Goal: Task Accomplishment & Management: Manage account settings

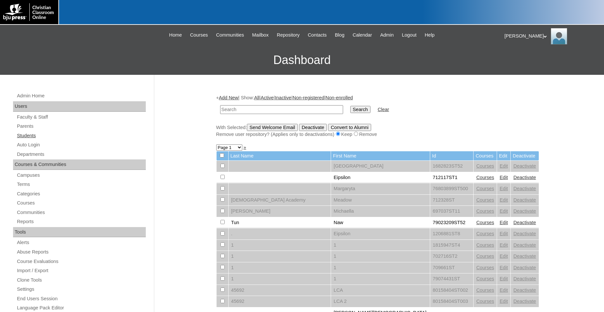
click at [28, 137] on link "Students" at bounding box center [81, 135] width 130 height 8
click at [270, 108] on input "text" at bounding box center [281, 109] width 123 height 9
type input "80189220"
click at [350, 106] on input "Search" at bounding box center [360, 109] width 20 height 7
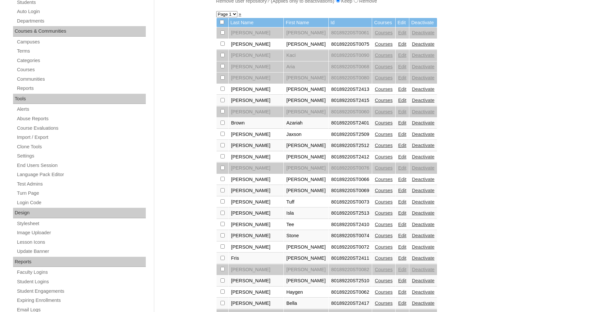
scroll to position [33, 0]
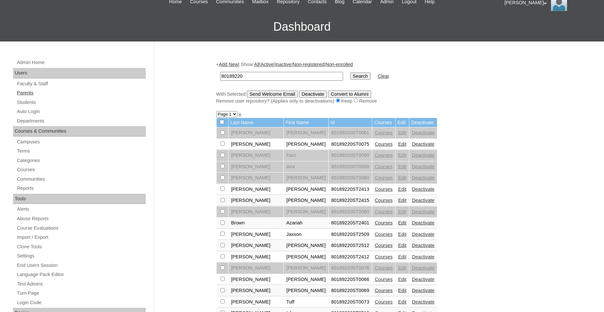
click at [27, 93] on link "Parents" at bounding box center [81, 93] width 130 height 8
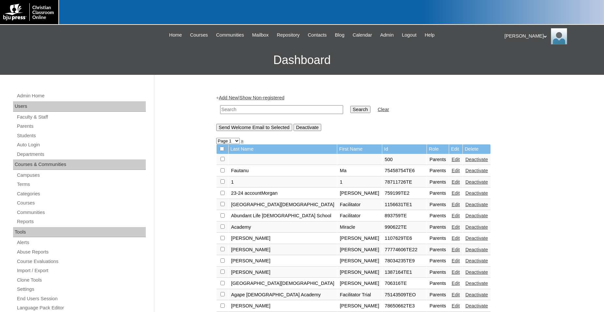
click at [256, 109] on input "text" at bounding box center [281, 109] width 123 height 9
type input "80189220"
click at [350, 106] on input "Search" at bounding box center [360, 109] width 20 height 7
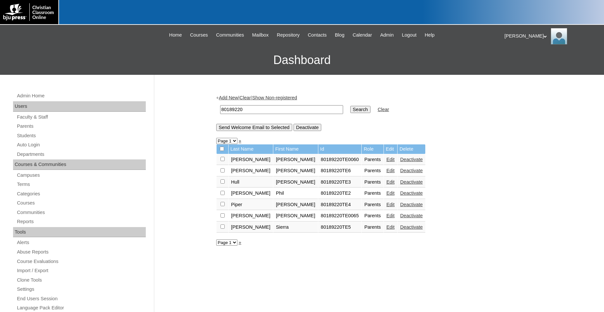
click at [387, 195] on link "Edit" at bounding box center [391, 192] width 8 height 5
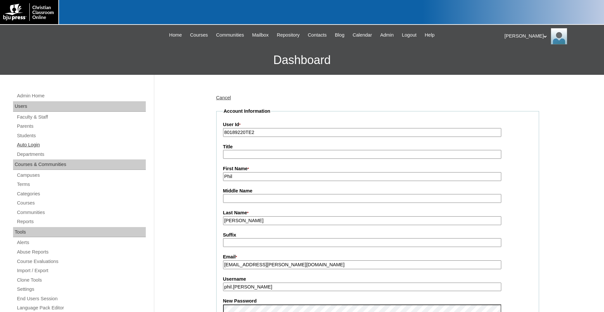
click at [34, 145] on link "Auto Login" at bounding box center [81, 145] width 130 height 8
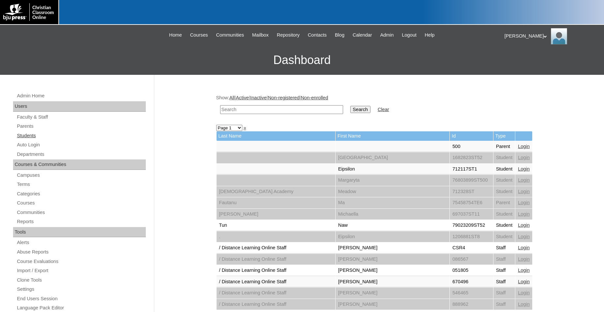
click at [26, 135] on link "Students" at bounding box center [81, 135] width 130 height 8
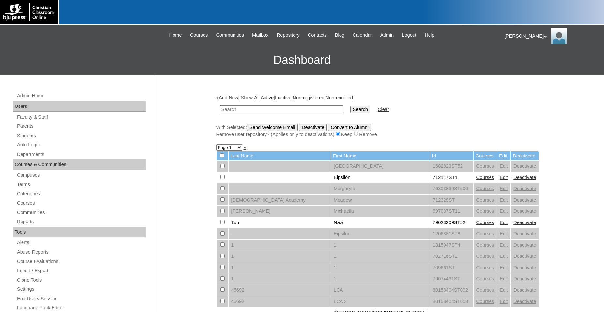
click at [292, 109] on input "text" at bounding box center [281, 109] width 123 height 9
type input "80189220"
click at [350, 106] on input "Search" at bounding box center [360, 109] width 20 height 7
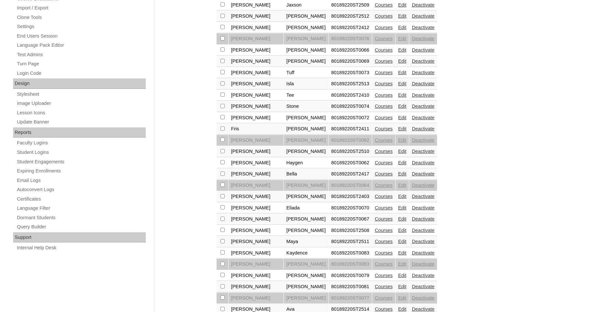
scroll to position [309, 0]
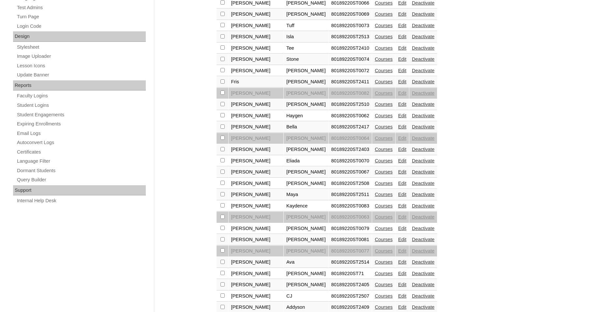
click at [329, 200] on td "80189220ST2511" at bounding box center [350, 194] width 43 height 11
copy td "80189220ST2511"
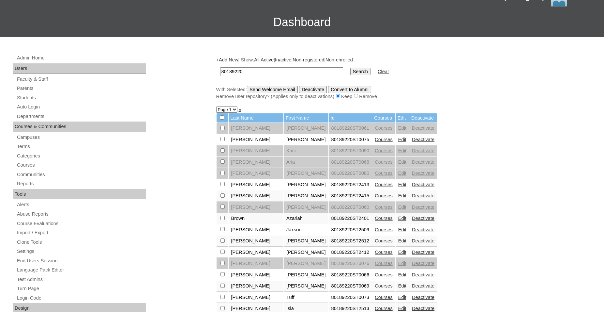
scroll to position [0, 0]
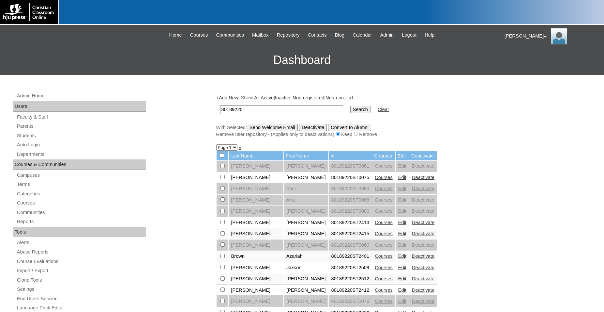
drag, startPoint x: 260, startPoint y: 110, endPoint x: 202, endPoint y: 106, distance: 57.5
click at [220, 106] on input "80189220" at bounding box center [281, 109] width 123 height 9
paste input "ST2511"
type input "80189220ST2515"
click at [350, 106] on input "Search" at bounding box center [360, 109] width 20 height 7
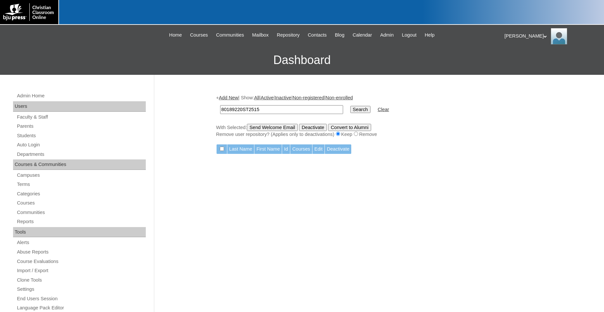
click at [234, 98] on link "Add New" at bounding box center [228, 97] width 19 height 5
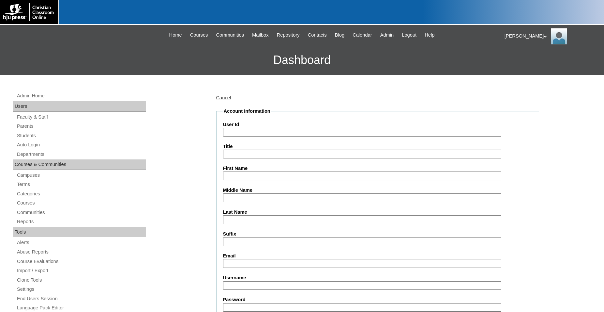
click at [249, 133] on input "User Id" at bounding box center [362, 132] width 278 height 9
paste input "80189220ST2511"
type input "80189220ST2515"
click at [250, 176] on input "First Name" at bounding box center [362, 175] width 278 height 9
type input "Gunner"
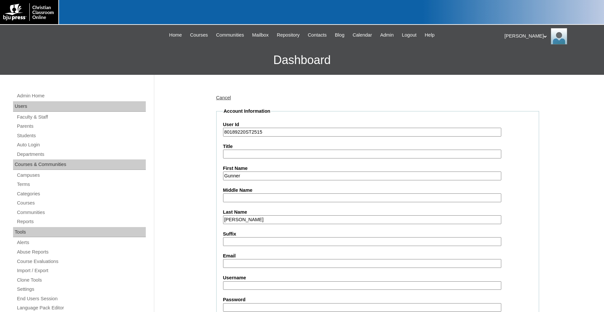
type input "Hinton"
type input "william.hoffman@bcc.school"
click at [263, 285] on input "Username" at bounding box center [362, 285] width 278 height 9
type input "g.hinton"
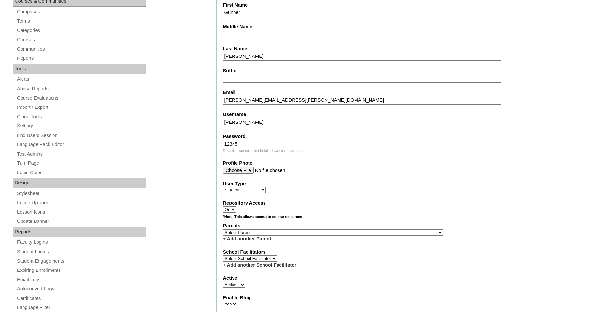
scroll to position [166, 0]
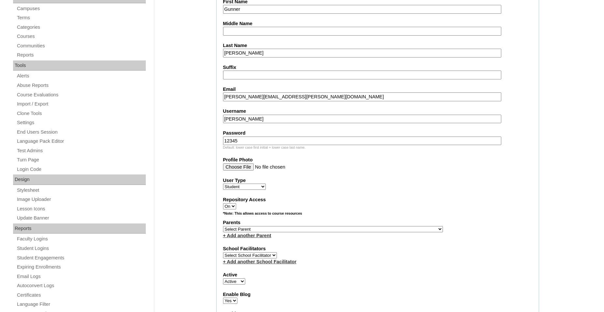
type input "12345"
select select "33138"
click at [234, 238] on link "+ Add another Parent" at bounding box center [247, 235] width 48 height 5
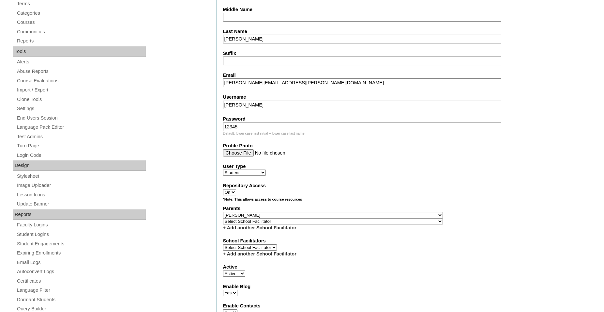
scroll to position [183, 0]
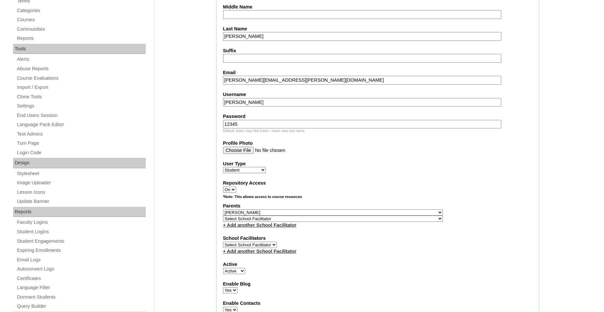
select select "33278"
click at [276, 227] on link "+ Add another School Facilitator" at bounding box center [259, 224] width 73 height 5
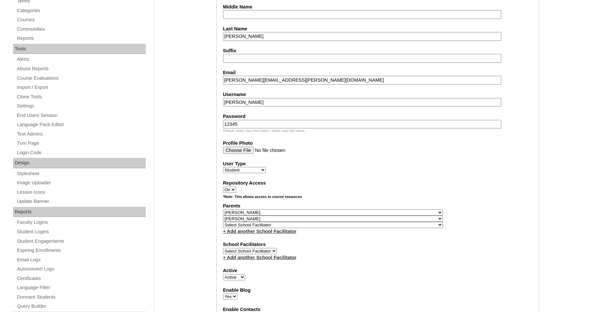
select select "36501"
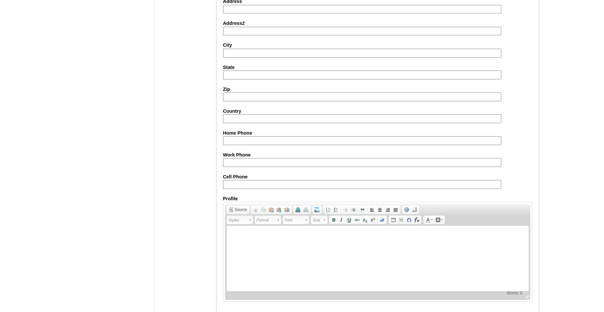
scroll to position [706, 0]
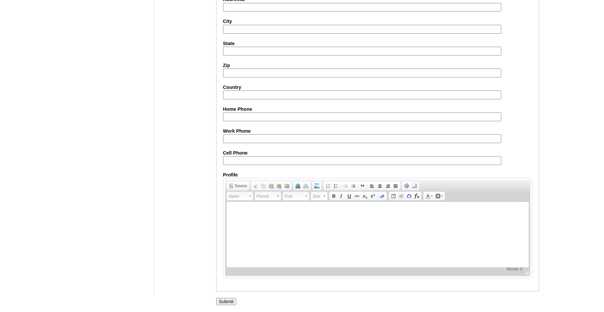
click at [226, 299] on input "Submit" at bounding box center [226, 301] width 20 height 7
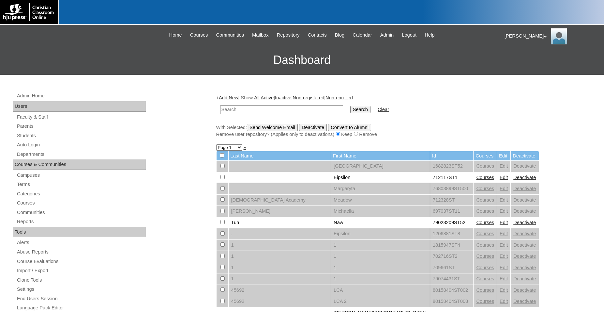
click at [265, 110] on input "text" at bounding box center [281, 109] width 123 height 9
type input "80189220"
click at [350, 106] on input "Search" at bounding box center [360, 109] width 20 height 7
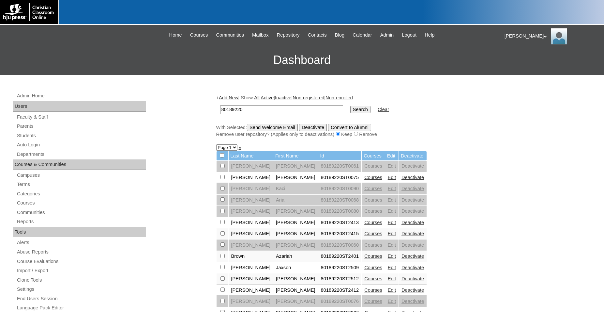
click at [227, 98] on link "Add New" at bounding box center [228, 97] width 19 height 5
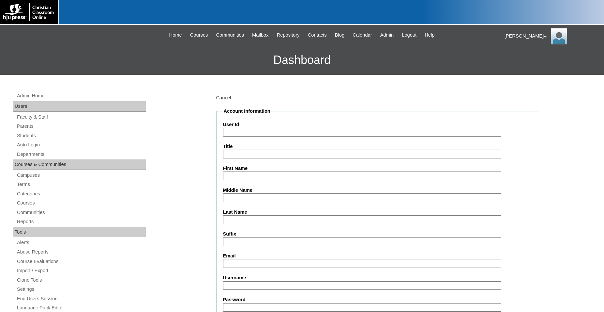
click at [260, 133] on input "User Id" at bounding box center [362, 132] width 278 height 9
paste input "80189220ST2511"
type input "80189220ST2516"
click at [281, 173] on input "First Name" at bounding box center [362, 175] width 278 height 9
type input "Sidney"
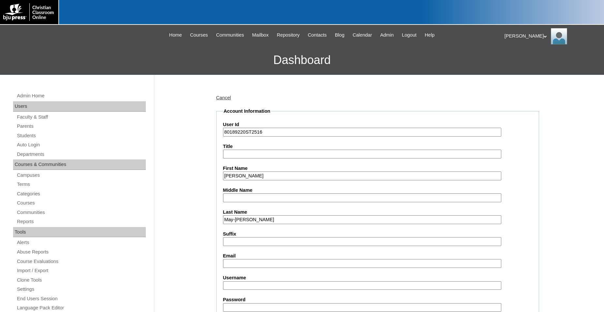
type input "May-Sharpless"
click at [252, 264] on input "Email" at bounding box center [362, 263] width 278 height 9
click at [261, 263] on input "Email" at bounding box center [362, 263] width 278 height 9
click at [260, 265] on input "william.hoffman@bcc.school" at bounding box center [362, 263] width 278 height 9
type input "william.hoffman@bcc.school"
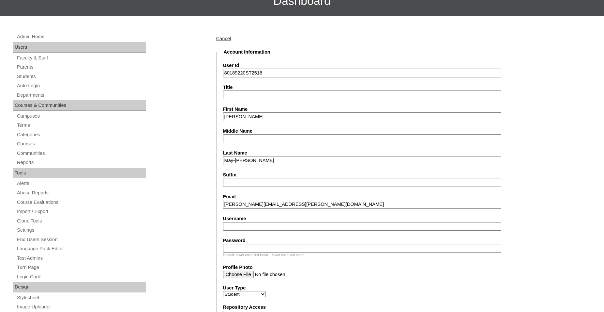
scroll to position [100, 0]
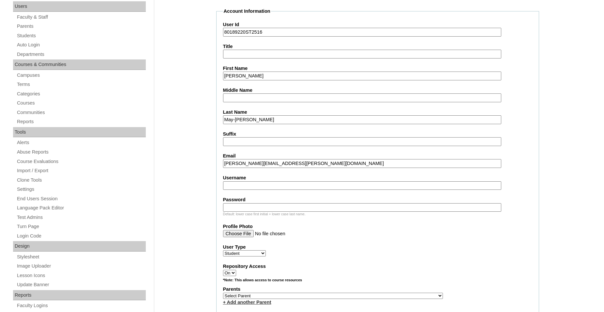
click at [243, 183] on input "Username" at bounding box center [362, 185] width 278 height 9
type input "s.maysharpless"
click at [244, 207] on input "Password" at bounding box center [362, 207] width 278 height 9
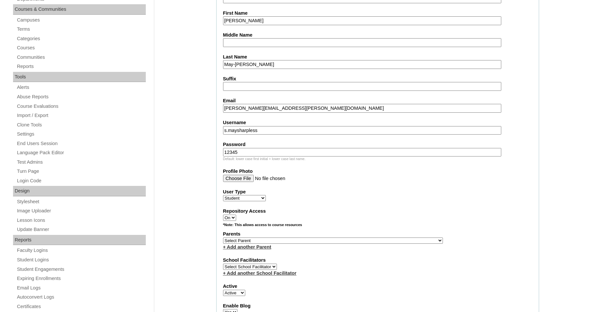
scroll to position [166, 0]
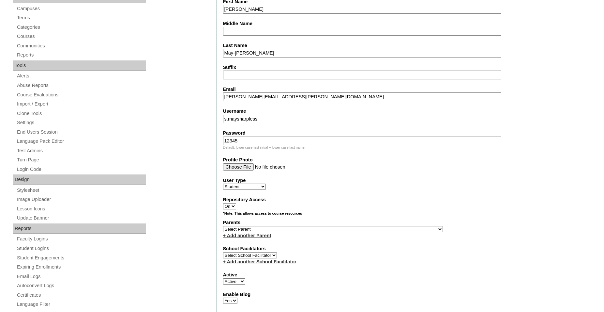
type input "12345"
select select "33138"
click at [239, 237] on link "+ Add another Parent" at bounding box center [247, 235] width 48 height 5
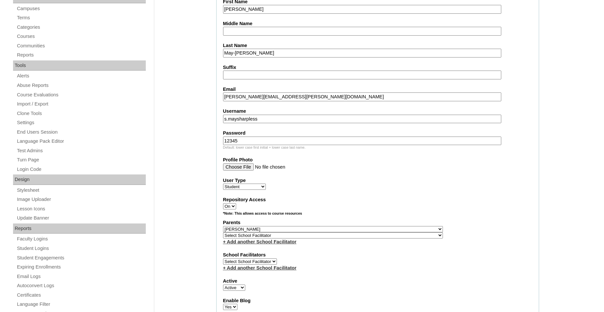
select select "33278"
click at [245, 244] on link "+ Add another School Facilitator" at bounding box center [259, 241] width 73 height 5
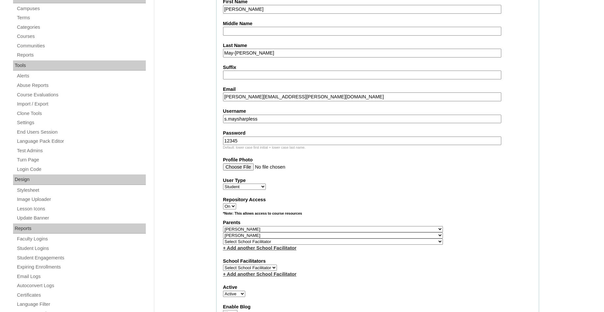
select select "36501"
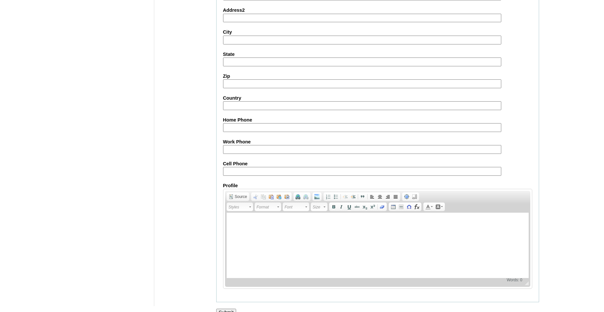
scroll to position [706, 0]
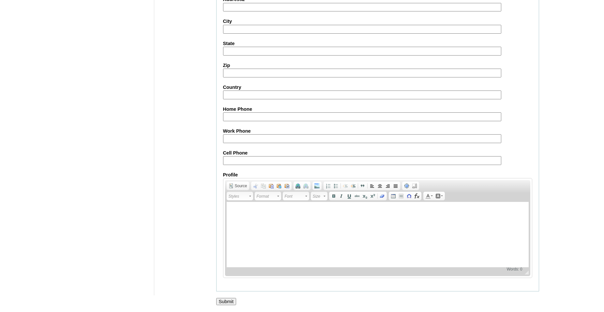
click at [223, 301] on input "Submit" at bounding box center [226, 301] width 20 height 7
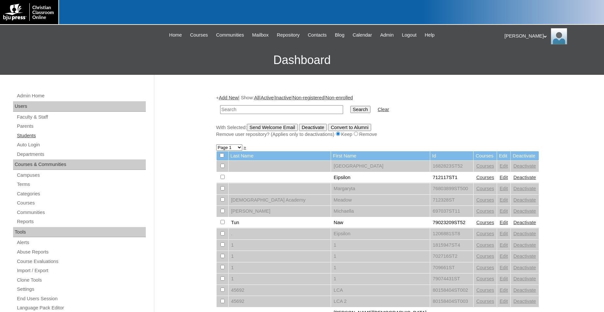
click at [34, 135] on link "Students" at bounding box center [81, 135] width 130 height 8
click at [264, 108] on input "text" at bounding box center [281, 109] width 123 height 9
type input "700944"
click at [350, 106] on input "Search" at bounding box center [360, 109] width 20 height 7
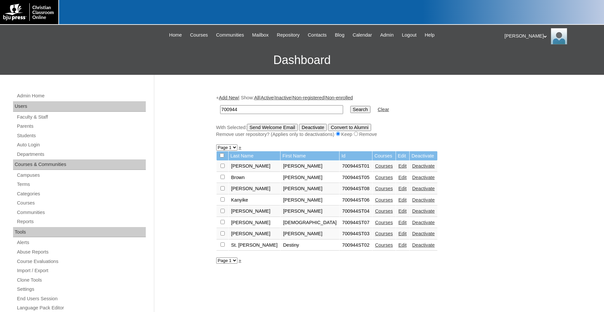
click at [399, 168] on link "Edit" at bounding box center [403, 165] width 8 height 5
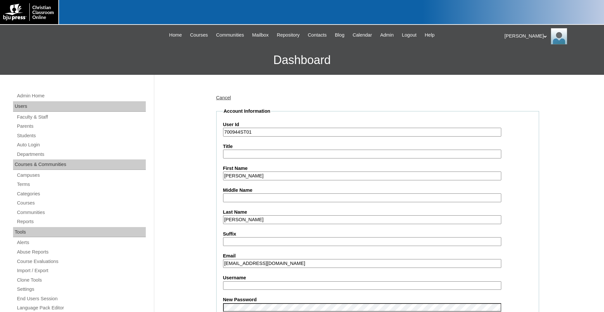
drag, startPoint x: 258, startPoint y: 222, endPoint x: 223, endPoint y: 218, distance: 35.4
click at [223, 218] on input "Braun" at bounding box center [362, 219] width 278 height 9
type input "Brown"
click at [235, 264] on input "braun_isabelle@wcs.org" at bounding box center [362, 263] width 278 height 9
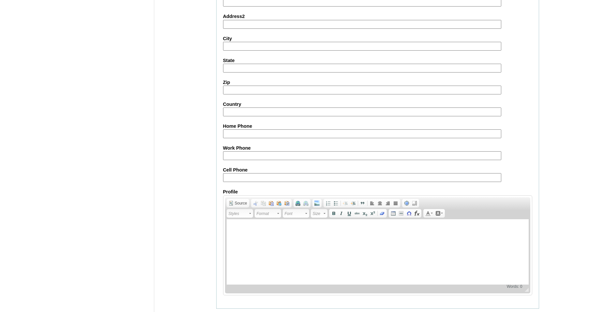
scroll to position [694, 0]
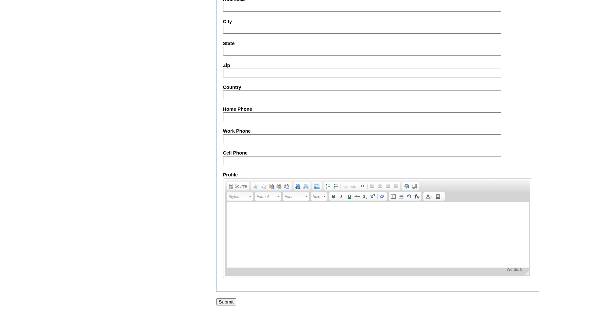
type input "[EMAIL_ADDRESS][DOMAIN_NAME]"
click at [224, 299] on input "Submit" at bounding box center [226, 301] width 20 height 7
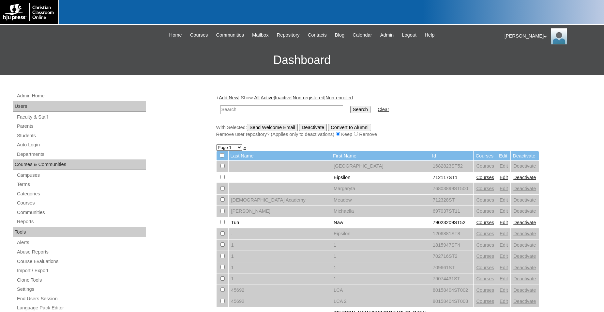
click at [280, 109] on input "text" at bounding box center [281, 109] width 123 height 9
type input "700944"
click at [350, 106] on input "Search" at bounding box center [360, 109] width 20 height 7
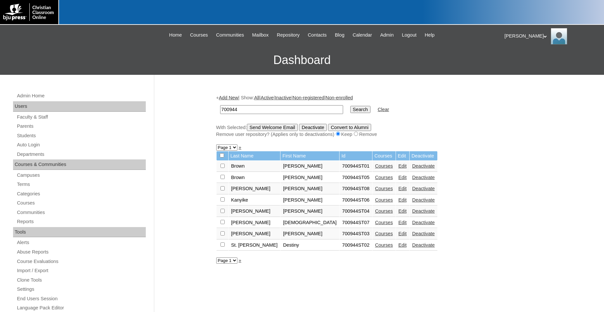
click at [399, 168] on link "Edit" at bounding box center [403, 165] width 8 height 5
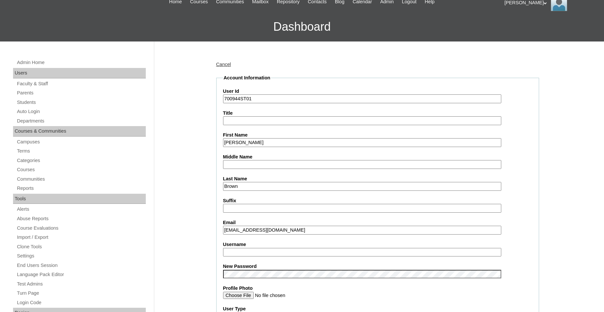
click at [267, 229] on input "[EMAIL_ADDRESS][DOMAIN_NAME]" at bounding box center [362, 229] width 278 height 9
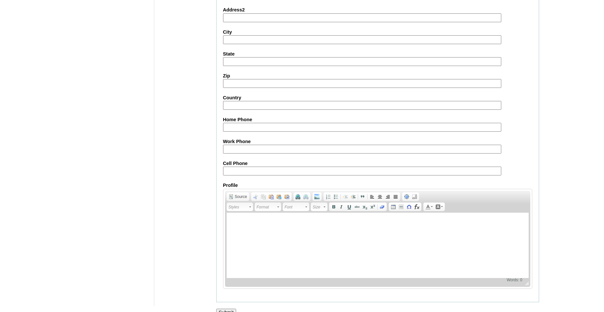
scroll to position [694, 0]
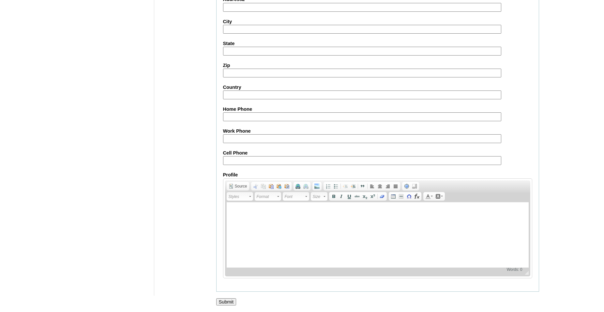
type input "brawn_isabelle@vvcs.org"
click at [227, 300] on input "Submit" at bounding box center [226, 301] width 20 height 7
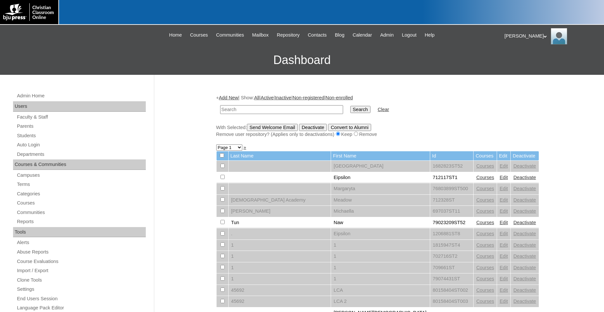
click at [303, 107] on input "text" at bounding box center [281, 109] width 123 height 9
type input "700944"
click at [350, 106] on input "Search" at bounding box center [360, 109] width 20 height 7
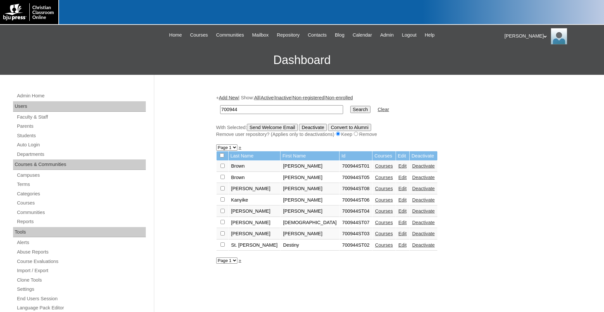
click at [399, 179] on link "Edit" at bounding box center [403, 177] width 8 height 5
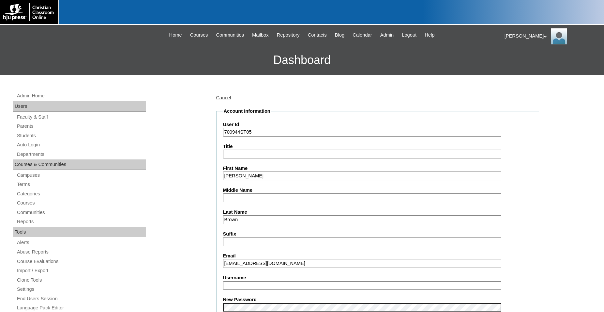
click at [248, 263] on input "jbrown@wcs.org" at bounding box center [362, 263] width 278 height 9
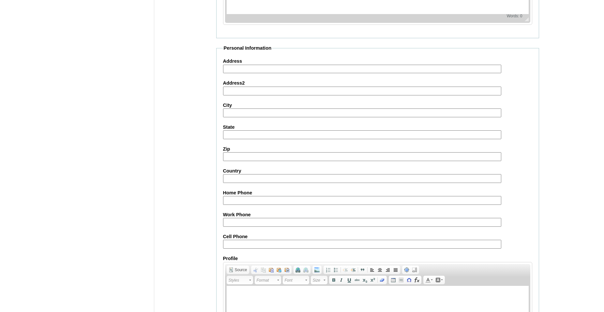
scroll to position [694, 0]
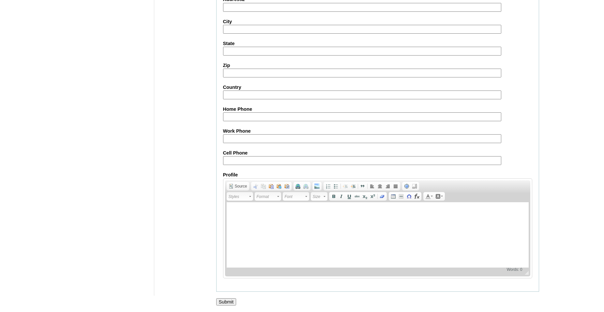
type input "jbrown@vvcs.org"
click at [226, 301] on input "Submit" at bounding box center [226, 301] width 20 height 7
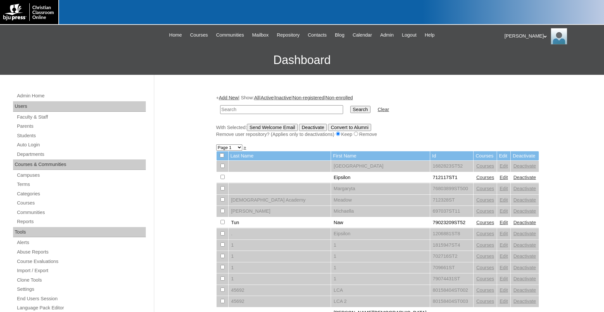
click at [286, 109] on input "text" at bounding box center [281, 109] width 123 height 9
type input "700944"
click at [350, 106] on input "Search" at bounding box center [360, 109] width 20 height 7
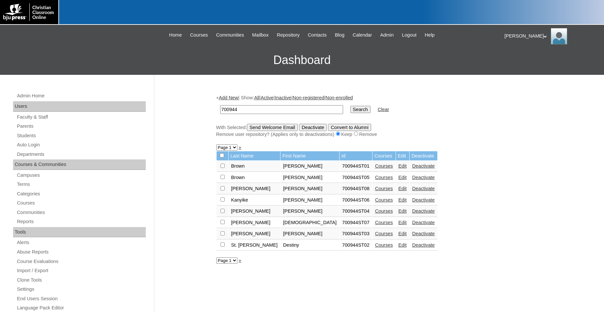
click at [399, 202] on link "Edit" at bounding box center [403, 199] width 8 height 5
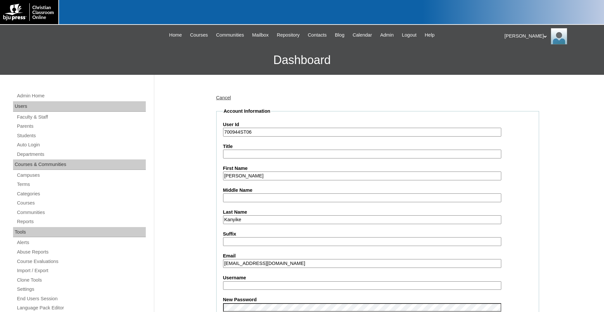
click at [267, 264] on input "kanyike_melvin@wcs.org" at bounding box center [362, 263] width 278 height 9
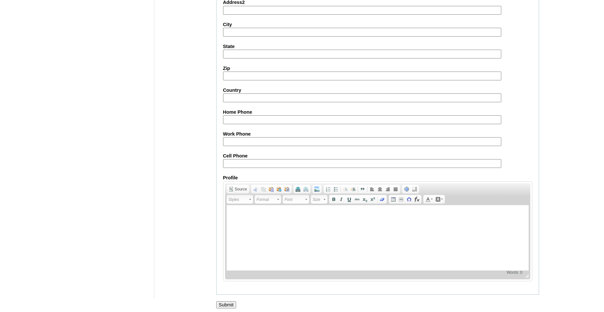
scroll to position [694, 0]
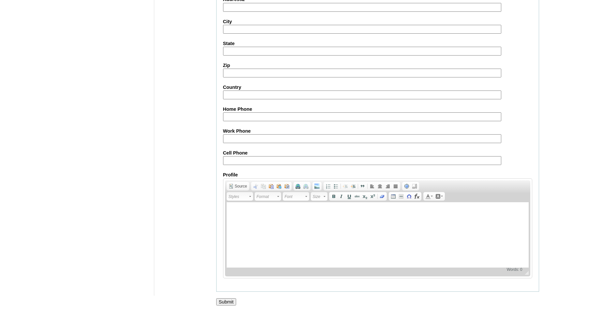
type input "kanyike_melvin@vvcs.org"
click at [228, 300] on input "Submit" at bounding box center [226, 301] width 20 height 7
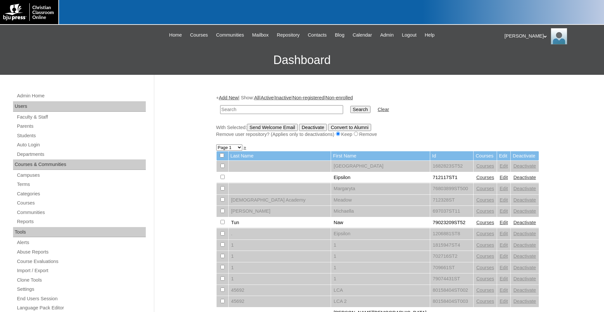
click at [288, 110] on input "text" at bounding box center [281, 109] width 123 height 9
type input "700944"
click at [350, 106] on input "Search" at bounding box center [360, 109] width 20 height 7
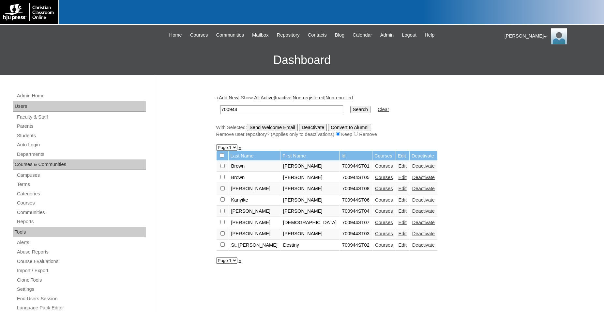
click at [399, 213] on link "Edit" at bounding box center [403, 210] width 8 height 5
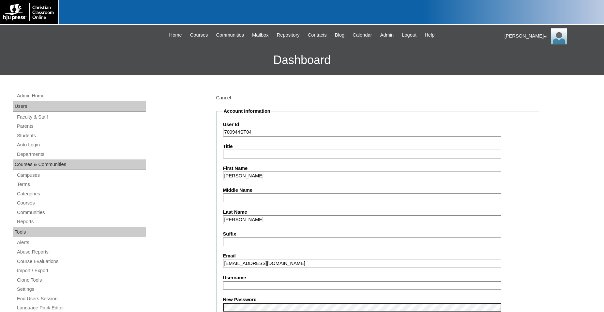
click at [253, 265] on input "peleazar@wcs.org" at bounding box center [362, 263] width 278 height 9
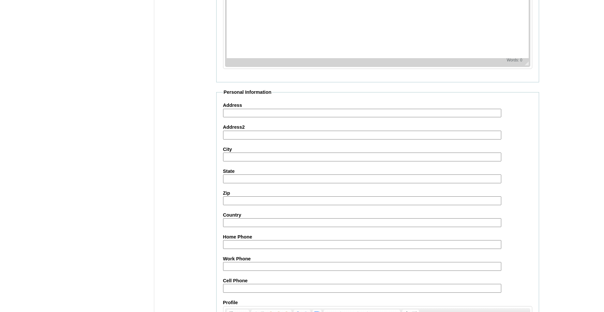
scroll to position [694, 0]
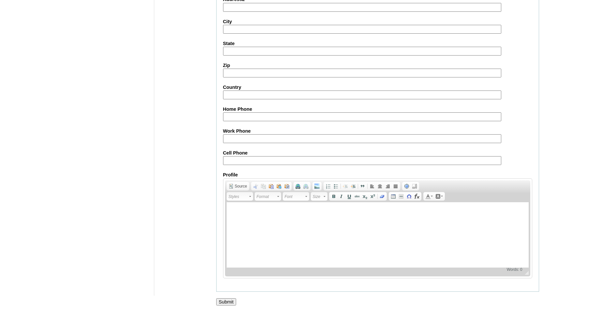
type input "peleazar@vvcs.org"
click at [229, 304] on input "Submit" at bounding box center [226, 301] width 20 height 7
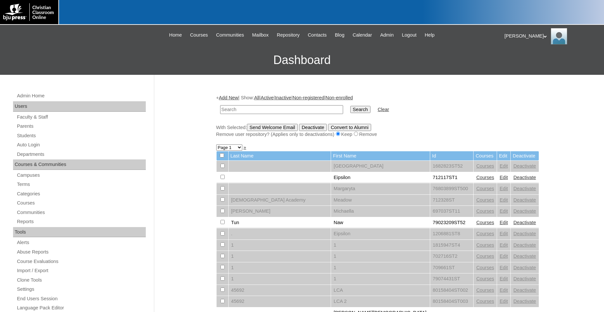
click at [275, 109] on input "text" at bounding box center [281, 109] width 123 height 9
type input "700944"
click at [350, 106] on input "Search" at bounding box center [360, 109] width 20 height 7
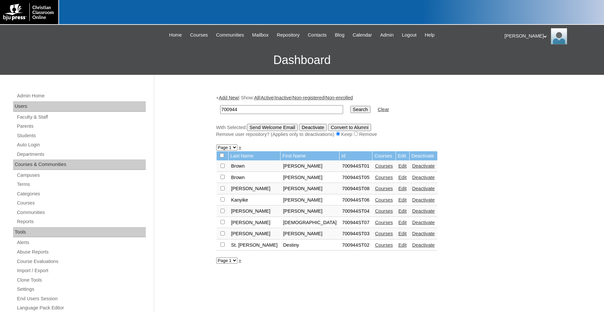
click at [399, 225] on link "Edit" at bounding box center [403, 222] width 8 height 5
click at [399, 236] on link "Edit" at bounding box center [403, 233] width 8 height 5
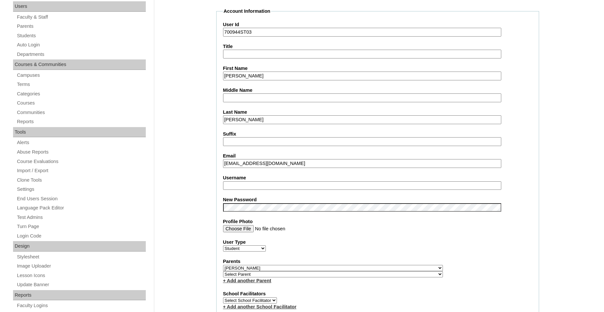
click at [244, 164] on input "jsmith@wcs.org" at bounding box center [362, 163] width 278 height 9
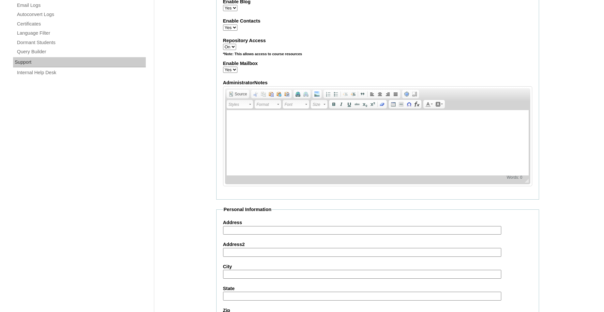
scroll to position [694, 0]
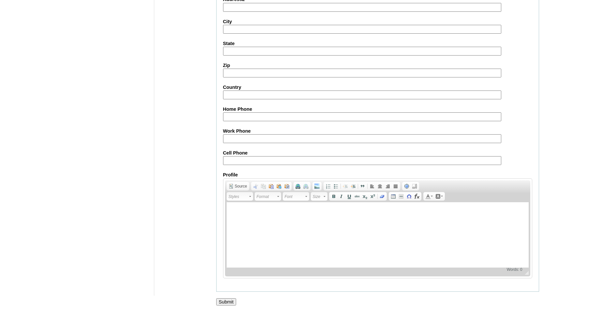
type input "jsmith@vvcs.org"
click at [228, 299] on input "Submit" at bounding box center [226, 301] width 20 height 7
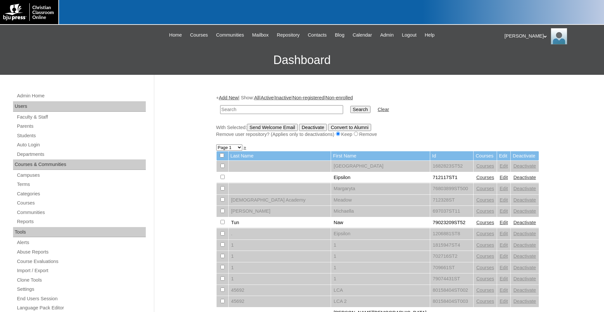
click at [277, 109] on input "text" at bounding box center [281, 109] width 123 height 9
type input "700944"
click at [350, 106] on input "Search" at bounding box center [360, 109] width 20 height 7
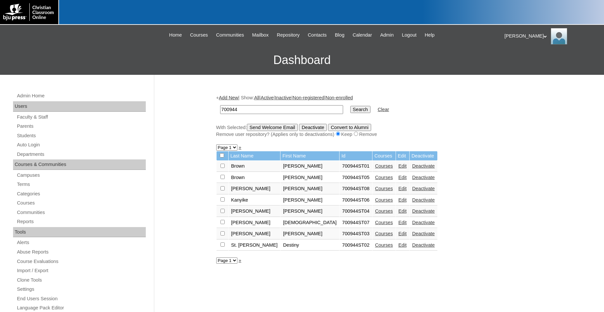
click at [399, 236] on link "Edit" at bounding box center [403, 233] width 8 height 5
click at [399, 247] on link "Edit" at bounding box center [403, 244] width 8 height 5
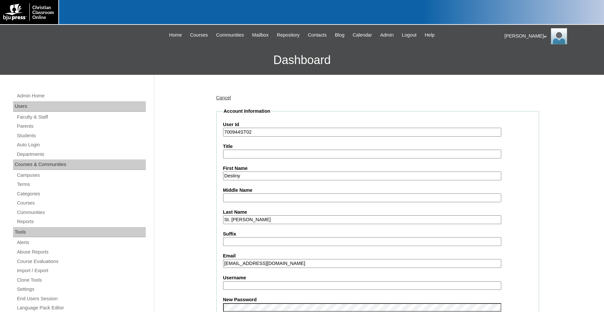
click at [248, 264] on input "dmarie@wcs.org" at bounding box center [362, 263] width 278 height 9
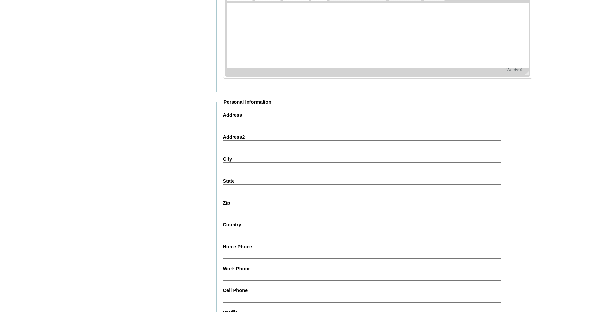
scroll to position [694, 0]
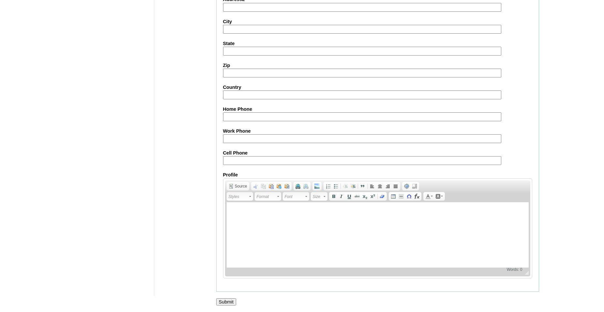
type input "dmarie@vvcs.org"
click at [225, 301] on input "Submit" at bounding box center [226, 301] width 20 height 7
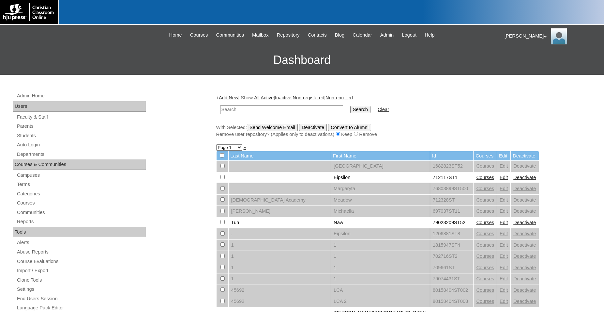
click at [279, 107] on input "text" at bounding box center [281, 109] width 123 height 9
type input "700944"
click at [350, 106] on input "Search" at bounding box center [360, 109] width 20 height 7
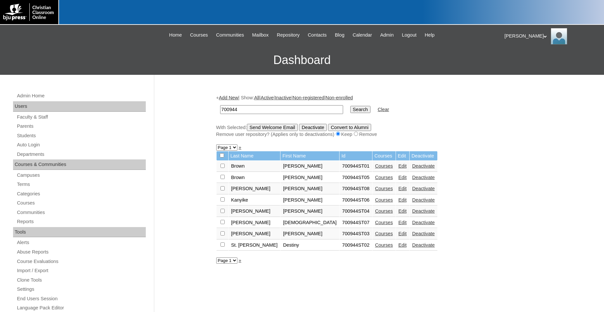
click at [224, 168] on input "checkbox" at bounding box center [223, 165] width 4 height 4
checkbox input "true"
click at [223, 168] on input "checkbox" at bounding box center [223, 165] width 4 height 4
checkbox input "true"
click at [222, 168] on input "checkbox" at bounding box center [223, 165] width 4 height 4
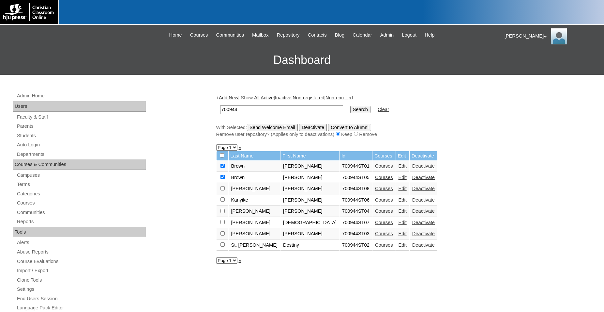
checkbox input "true"
click at [222, 168] on input "checkbox" at bounding box center [223, 165] width 4 height 4
checkbox input "true"
click at [223, 168] on input "checkbox" at bounding box center [223, 165] width 4 height 4
checkbox input "true"
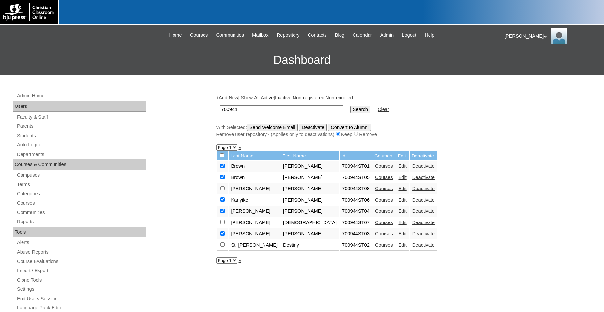
click at [223, 168] on input "checkbox" at bounding box center [223, 165] width 4 height 4
checkbox input "true"
click at [273, 128] on input "Send Welcome Email" at bounding box center [272, 127] width 51 height 7
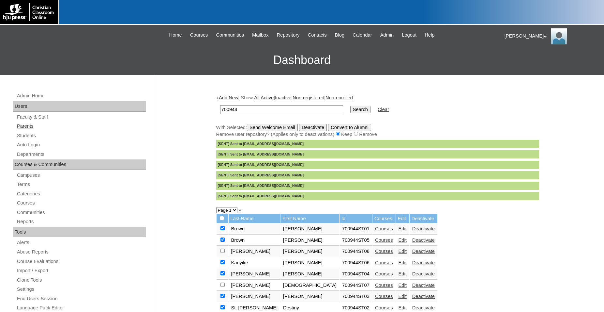
click at [30, 125] on link "Parents" at bounding box center [81, 126] width 130 height 8
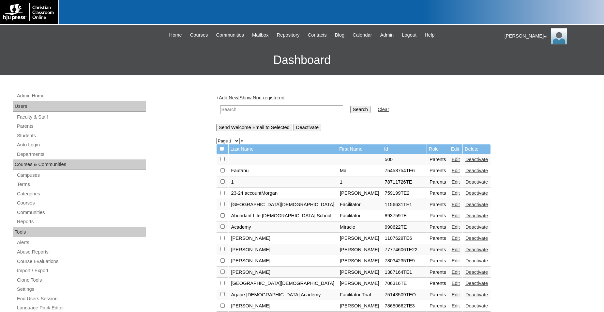
click at [247, 109] on input "text" at bounding box center [281, 109] width 123 height 9
type input "[PERSON_NAME]"
click at [350, 106] on input "Search" at bounding box center [360, 109] width 20 height 7
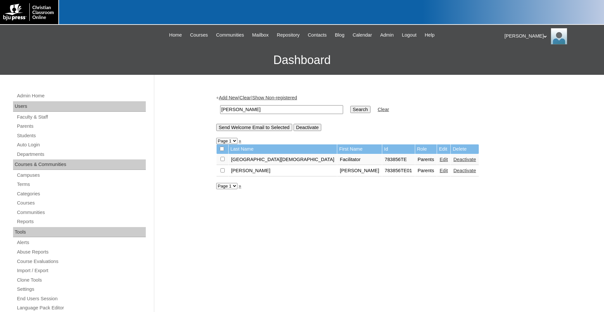
click at [382, 162] on td "783856TE" at bounding box center [398, 159] width 33 height 11
click at [29, 137] on link "Students" at bounding box center [81, 135] width 130 height 8
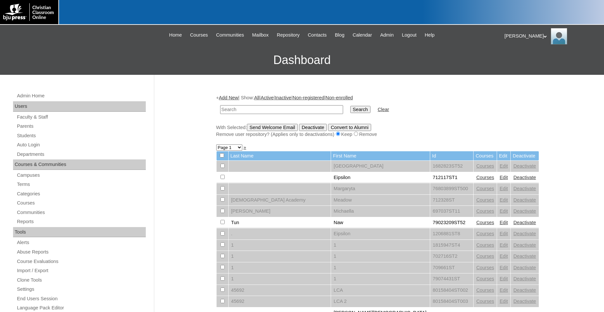
click at [303, 109] on input "text" at bounding box center [281, 109] width 123 height 9
type input "500012290"
click at [350, 106] on input "Search" at bounding box center [360, 109] width 20 height 7
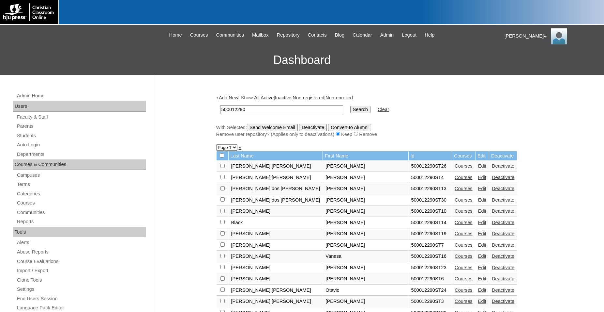
click at [455, 191] on link "Courses" at bounding box center [464, 188] width 18 height 5
click at [478, 191] on link "Edit" at bounding box center [482, 188] width 8 height 5
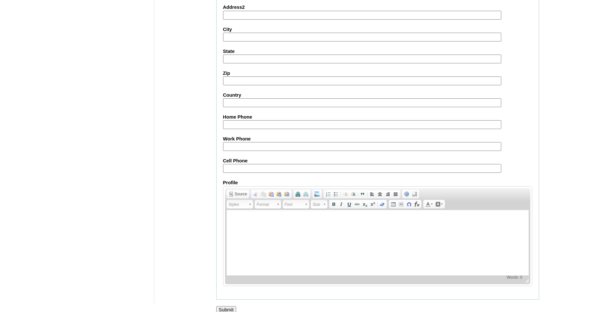
scroll to position [716, 0]
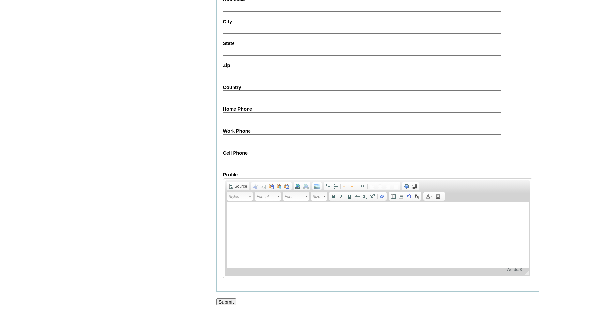
click at [225, 300] on input "Submit" at bounding box center [226, 301] width 20 height 7
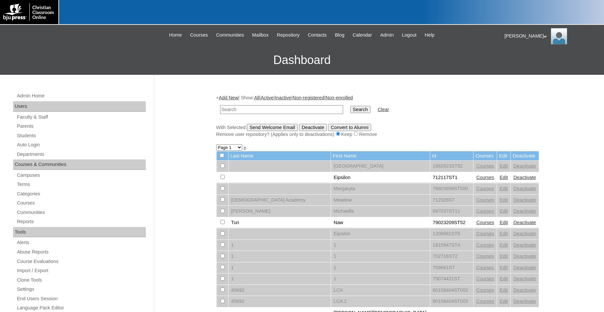
click at [316, 109] on input "text" at bounding box center [281, 109] width 123 height 9
type input "500012290"
click at [350, 106] on input "Search" at bounding box center [360, 109] width 20 height 7
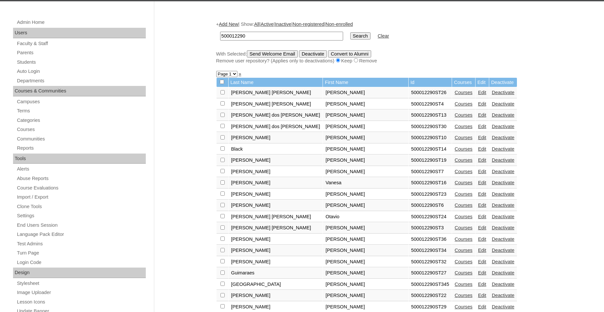
scroll to position [67, 0]
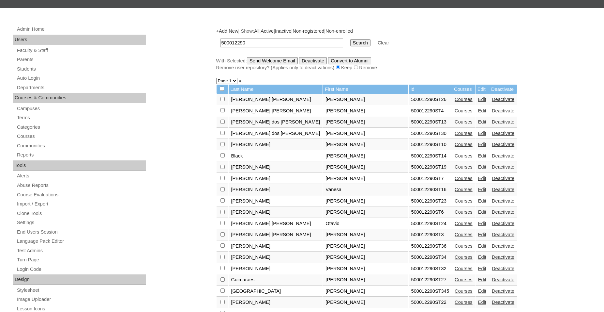
click at [478, 124] on link "Edit" at bounding box center [482, 121] width 8 height 5
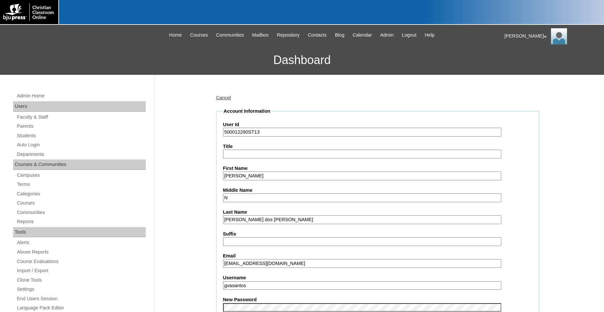
click at [544, 36] on icon at bounding box center [545, 36] width 3 height 2
click at [522, 62] on span "Logout" at bounding box center [516, 61] width 13 height 5
